Goal: Entertainment & Leisure: Consume media (video, audio)

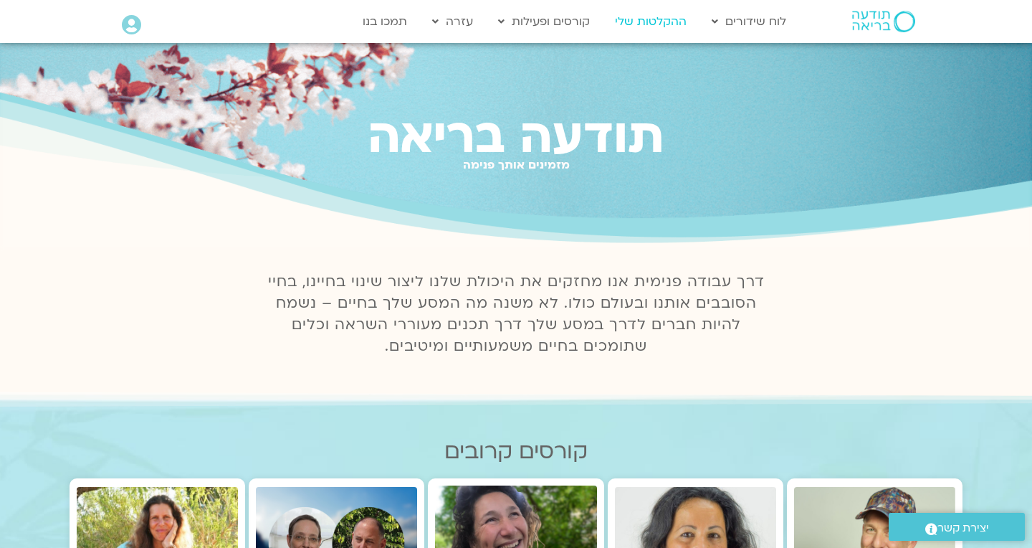
click at [654, 24] on link "ההקלטות שלי" at bounding box center [651, 21] width 86 height 27
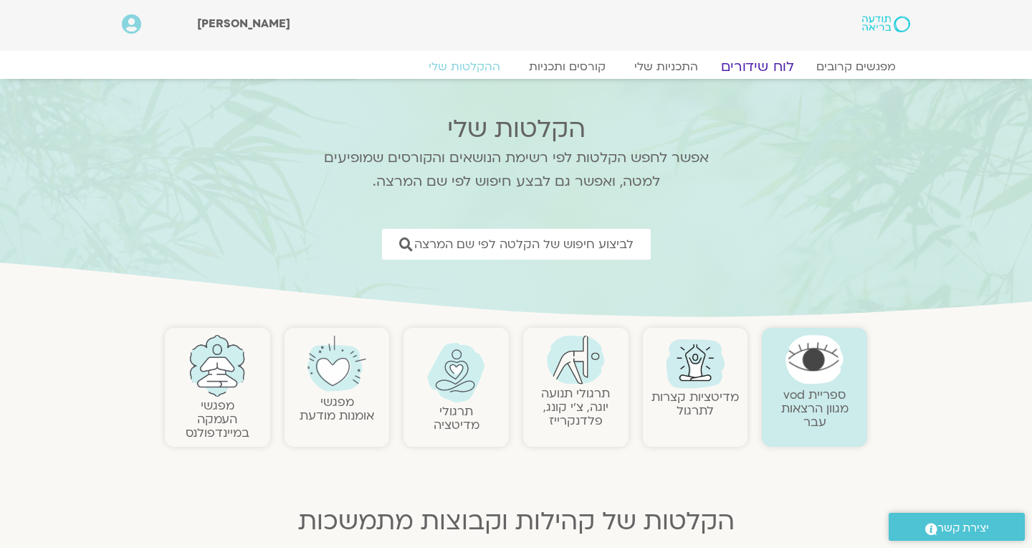
click at [773, 67] on link "לוח שידורים" at bounding box center [757, 66] width 107 height 17
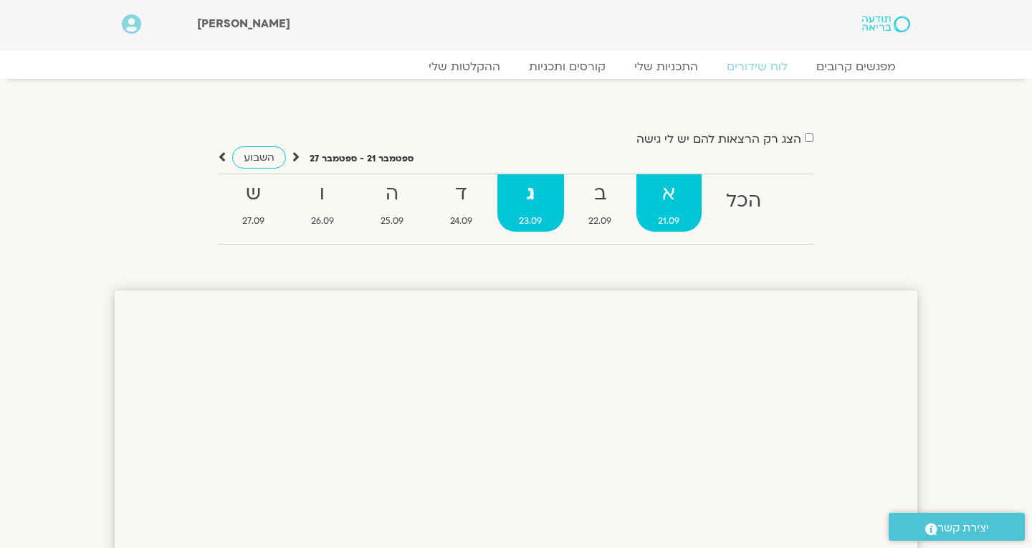
click at [680, 199] on strong "א" at bounding box center [668, 194] width 65 height 32
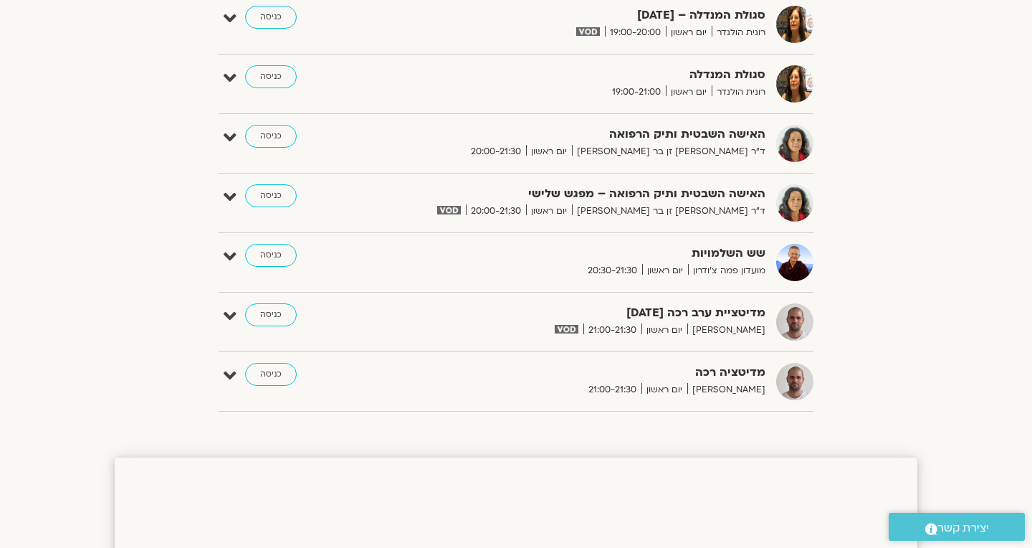
scroll to position [1294, 0]
click at [271, 312] on link "כניסה" at bounding box center [271, 314] width 52 height 23
